Goal: Check status: Check status

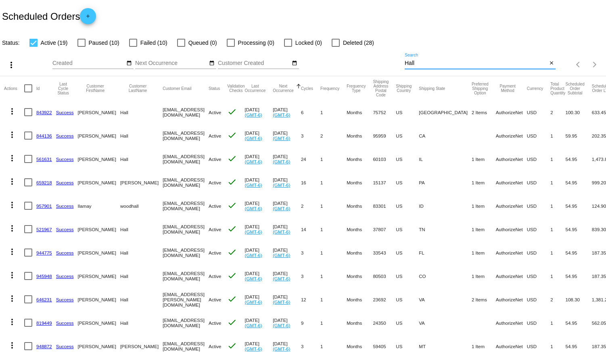
drag, startPoint x: 420, startPoint y: 60, endPoint x: 358, endPoint y: 67, distance: 61.7
click at [359, 67] on div "more_vert Aug Jan Feb Mar [DATE]" at bounding box center [303, 62] width 606 height 29
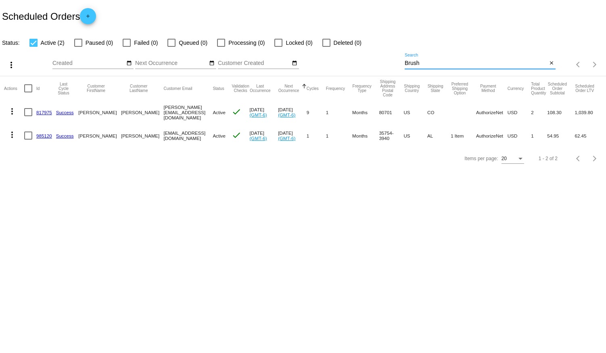
type input "Brush"
click at [79, 42] on div at bounding box center [78, 43] width 8 height 8
click at [78, 47] on input "Paused (0)" at bounding box center [78, 47] width 0 height 0
checkbox input "true"
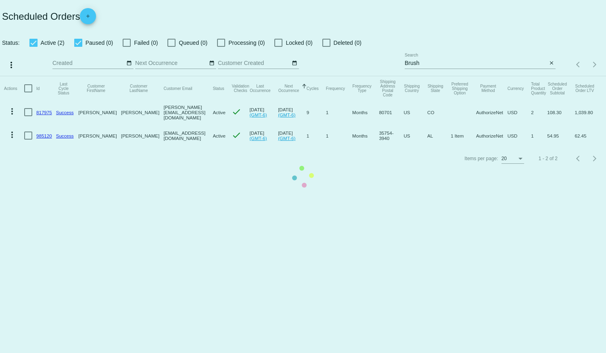
click at [35, 76] on mat-table "Actions Id Last Cycle Status Customer FirstName Customer LastName Customer Emai…" at bounding box center [303, 111] width 606 height 71
click at [31, 76] on mat-table "Actions Id Last Cycle Status Customer FirstName Customer LastName Customer Emai…" at bounding box center [303, 111] width 606 height 71
click at [35, 76] on mat-table "Actions Id Last Cycle Status Customer FirstName Customer LastName Customer Emai…" at bounding box center [303, 111] width 606 height 71
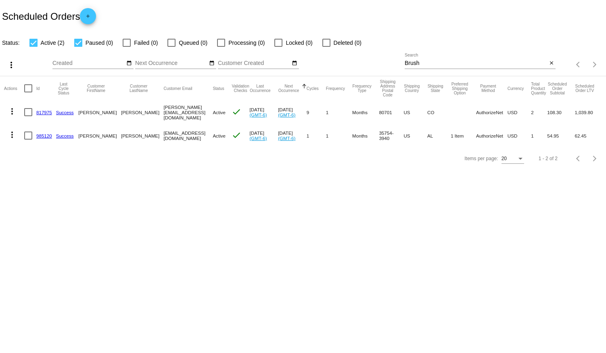
click at [33, 44] on div at bounding box center [33, 43] width 8 height 8
click at [33, 47] on input "Active (2)" at bounding box center [33, 47] width 0 height 0
checkbox input "false"
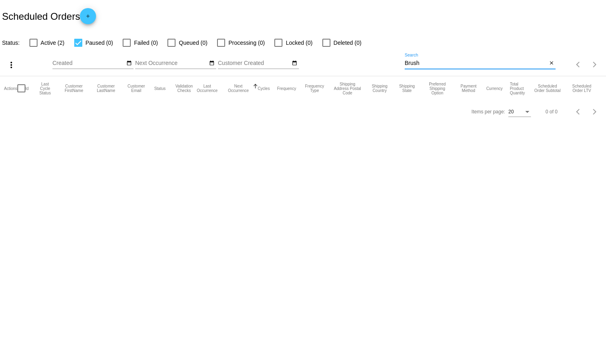
drag, startPoint x: 426, startPoint y: 61, endPoint x: 364, endPoint y: 62, distance: 61.8
click at [364, 62] on div "more_vert Aug Jan Feb Mar [DATE]" at bounding box center [303, 62] width 606 height 29
type input "Brush"
click at [81, 42] on div at bounding box center [78, 43] width 8 height 8
click at [78, 47] on input "Paused (0)" at bounding box center [78, 47] width 0 height 0
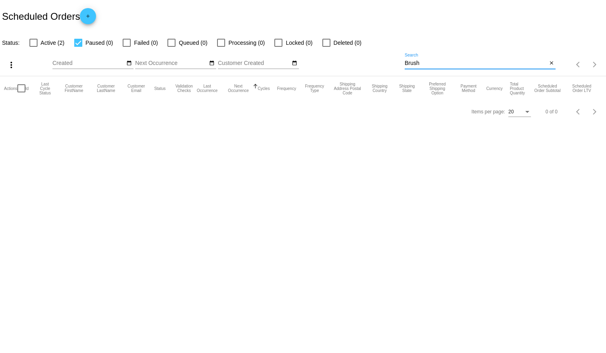
checkbox input "false"
